Goal: Task Accomplishment & Management: Use online tool/utility

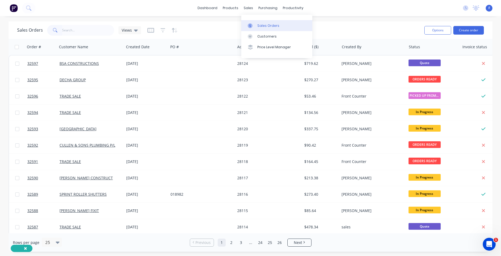
click at [262, 25] on div "Sales Orders" at bounding box center [268, 25] width 22 height 5
click at [473, 30] on button "Create order" at bounding box center [468, 30] width 31 height 9
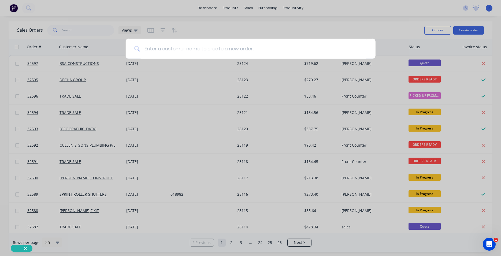
click at [195, 38] on div at bounding box center [250, 128] width 501 height 256
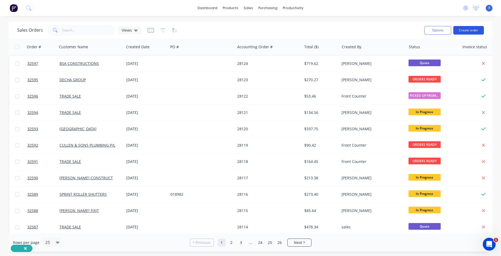
click at [469, 31] on button "Create order" at bounding box center [468, 30] width 31 height 9
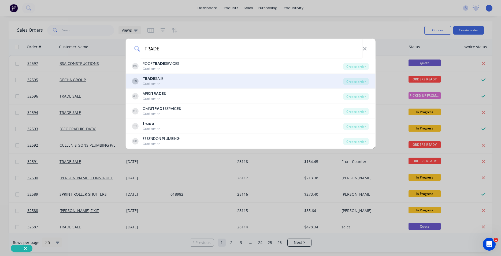
type input "TRADE"
click at [179, 79] on div "TS TRADE SALE Customer" at bounding box center [237, 81] width 211 height 10
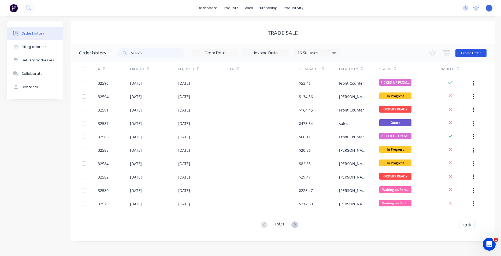
click at [463, 53] on button "Create Order" at bounding box center [470, 53] width 31 height 9
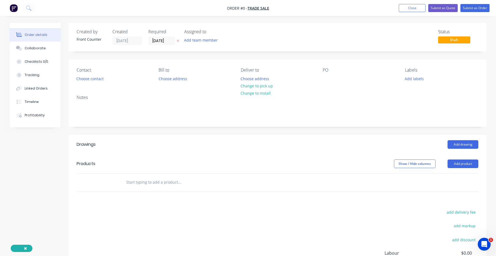
click at [154, 185] on input "text" at bounding box center [179, 182] width 107 height 11
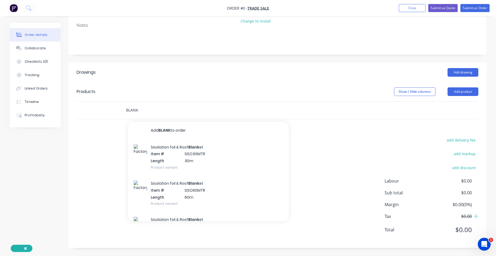
type input "BLANK"
click at [201, 221] on div "add delivery fee add markup add discount Labour $0.00 Sub total $0.00 Margin $0…" at bounding box center [278, 187] width 402 height 103
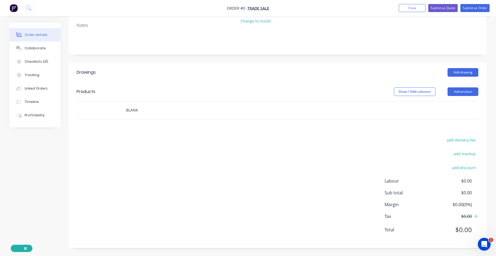
click at [140, 114] on input "BLANK" at bounding box center [179, 110] width 107 height 11
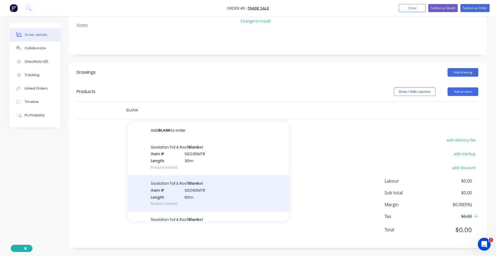
scroll to position [27, 0]
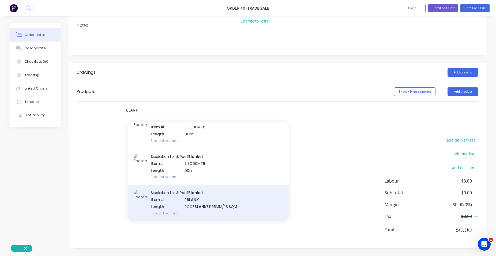
click at [208, 204] on div "Sisolation foil & Roof Blank et Item # R BLANK Length ROOF BLANK ET 55MM/ 18 SQ…" at bounding box center [208, 203] width 161 height 36
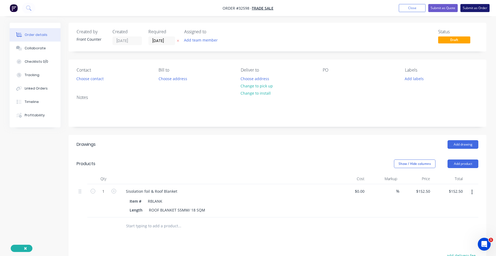
click at [471, 7] on button "Submit as Order" at bounding box center [474, 8] width 29 height 8
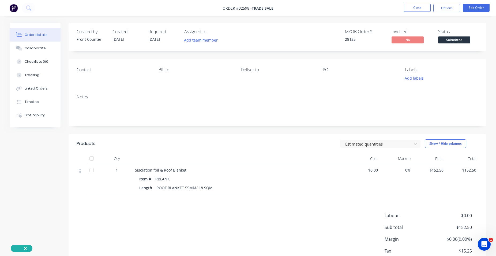
click at [453, 43] on button "Submitted" at bounding box center [454, 40] width 32 height 8
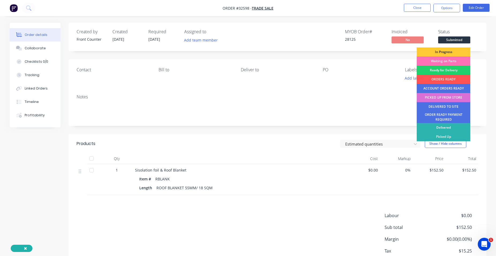
click at [450, 96] on div "PICKED UP FROM STORE" at bounding box center [444, 97] width 54 height 9
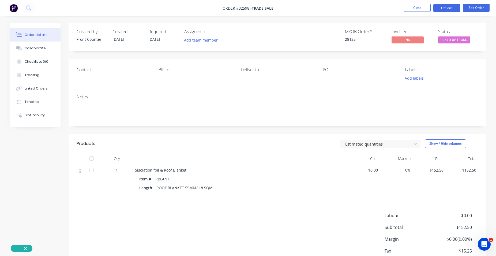
click at [444, 10] on button "Options" at bounding box center [446, 8] width 27 height 9
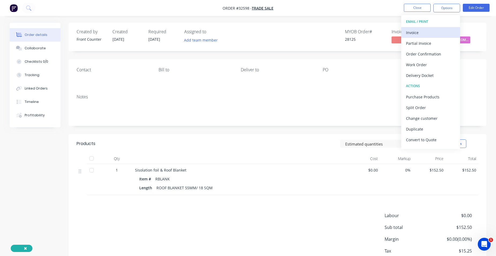
click at [436, 31] on div "Invoice" at bounding box center [430, 33] width 49 height 8
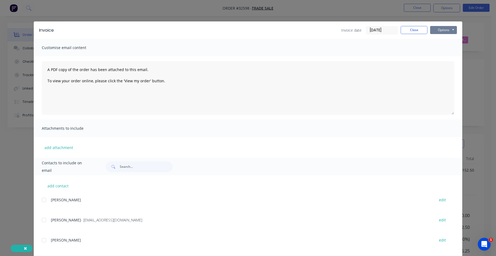
click at [451, 29] on button "Options" at bounding box center [443, 30] width 27 height 8
click at [449, 45] on button "Print" at bounding box center [447, 48] width 34 height 9
click at [409, 30] on button "Close" at bounding box center [414, 30] width 27 height 8
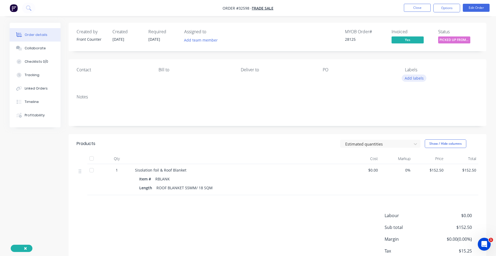
click at [412, 78] on button "Add labels" at bounding box center [414, 77] width 25 height 7
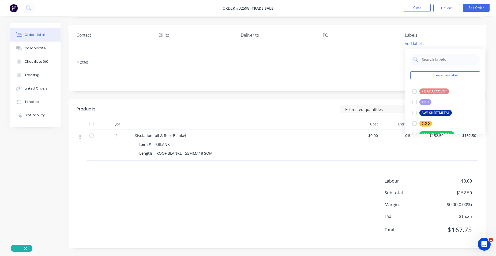
scroll to position [153, 0]
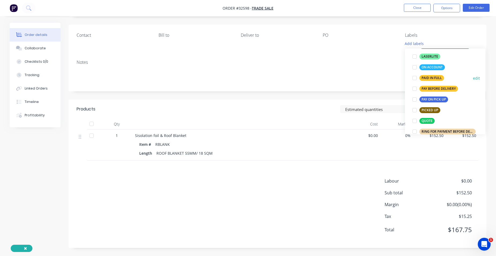
click at [431, 79] on div "PAID IN FULL" at bounding box center [431, 78] width 25 height 6
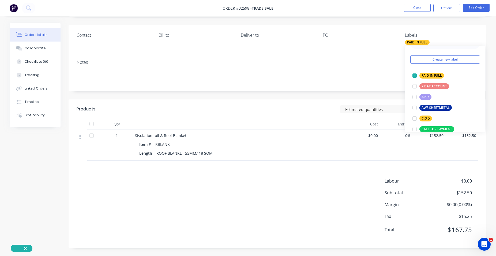
click at [371, 66] on div "Notes" at bounding box center [278, 73] width 418 height 36
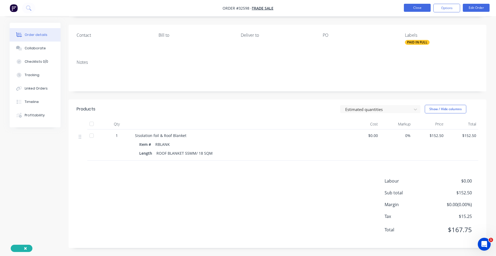
click at [415, 7] on button "Close" at bounding box center [417, 8] width 27 height 8
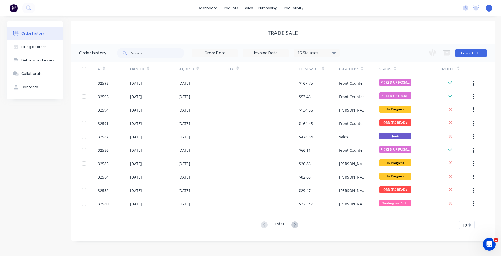
click at [12, 8] on img at bounding box center [14, 8] width 8 height 8
